Goal: Complete application form

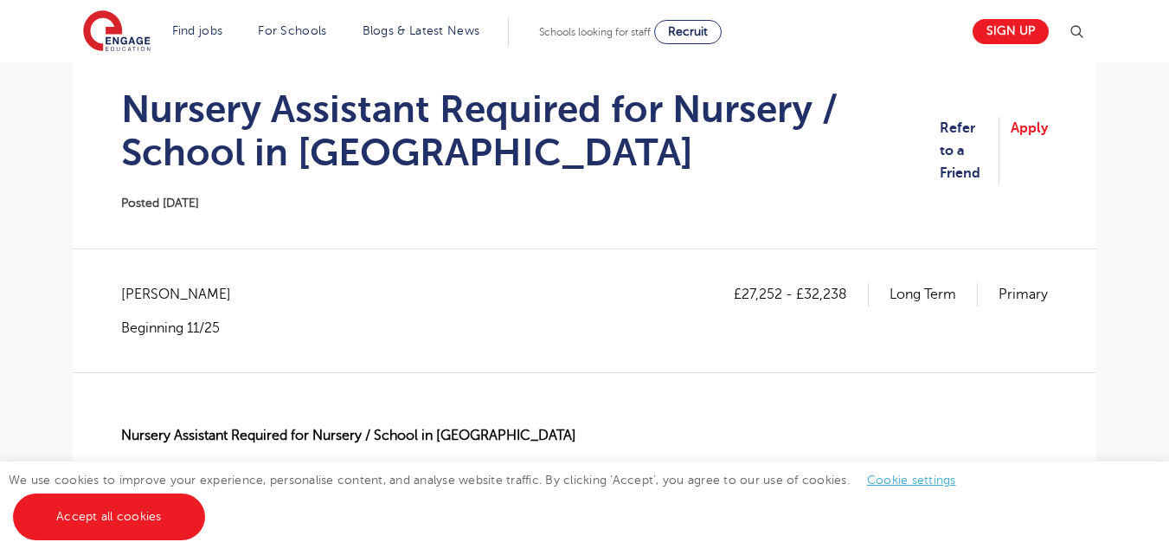
scroll to position [173, 0]
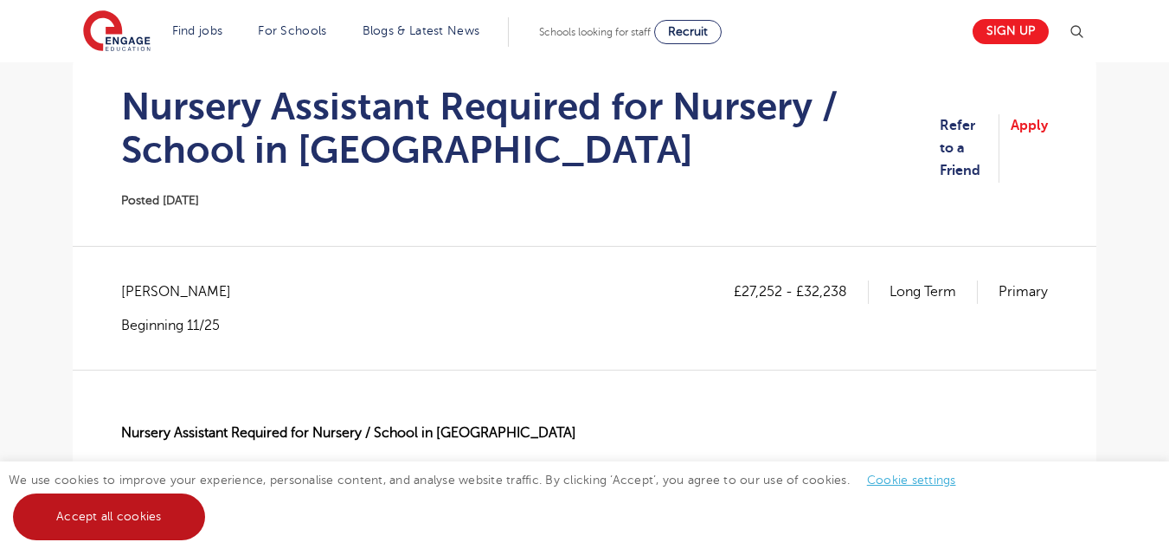
click at [149, 516] on link "Accept all cookies" at bounding box center [109, 516] width 192 height 47
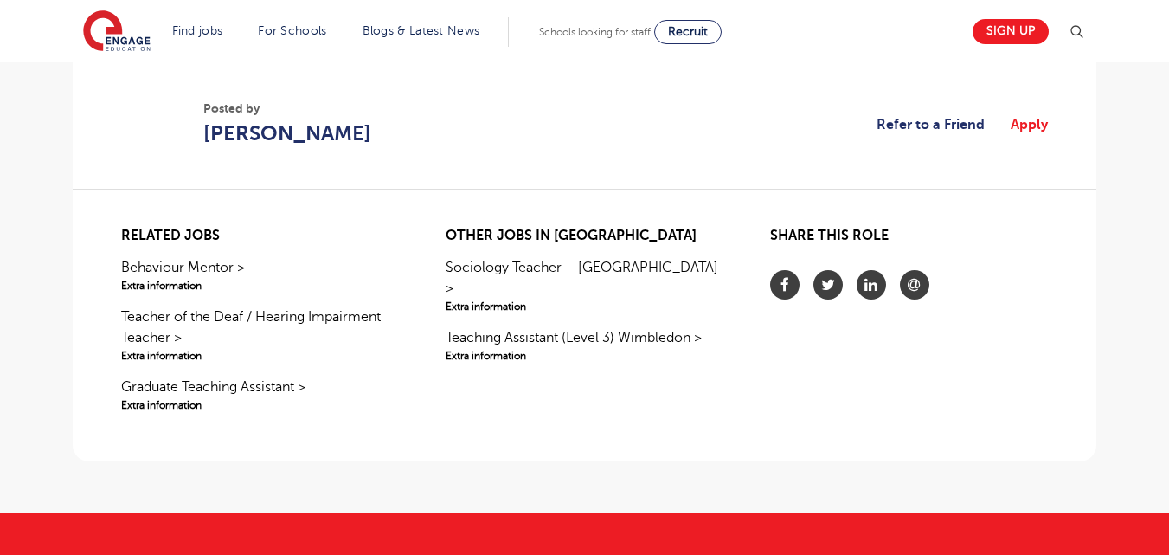
scroll to position [1765, 0]
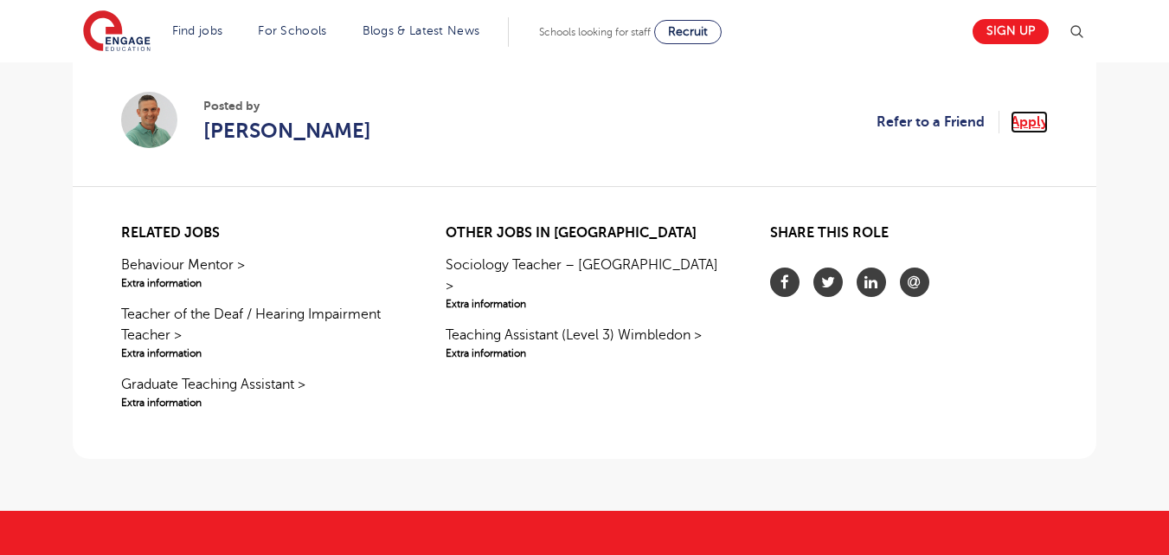
click at [1039, 121] on link "Apply" at bounding box center [1029, 122] width 37 height 22
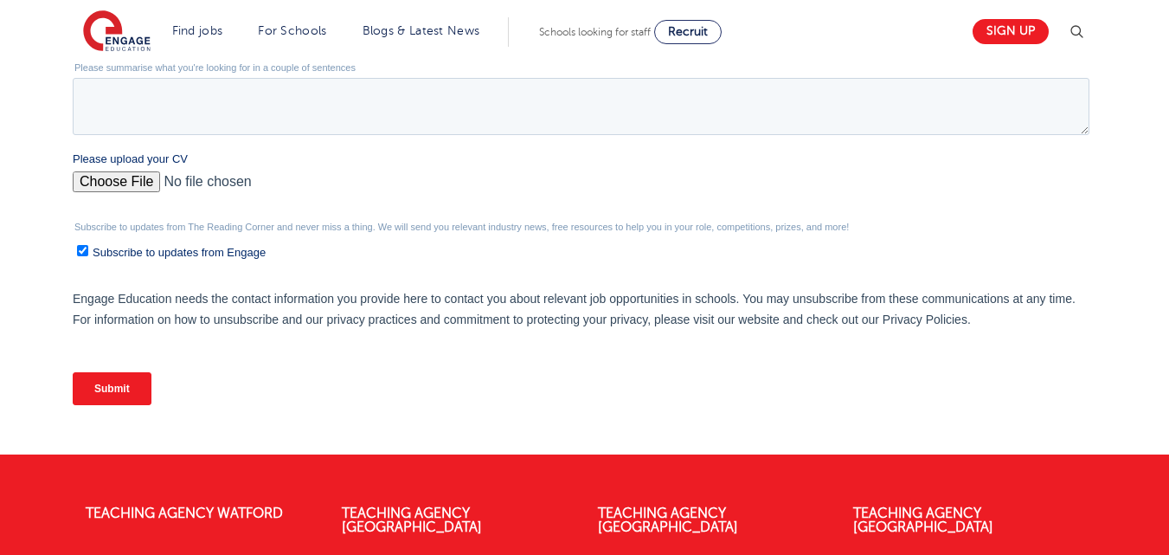
scroll to position [623, 0]
